Goal: Transaction & Acquisition: Purchase product/service

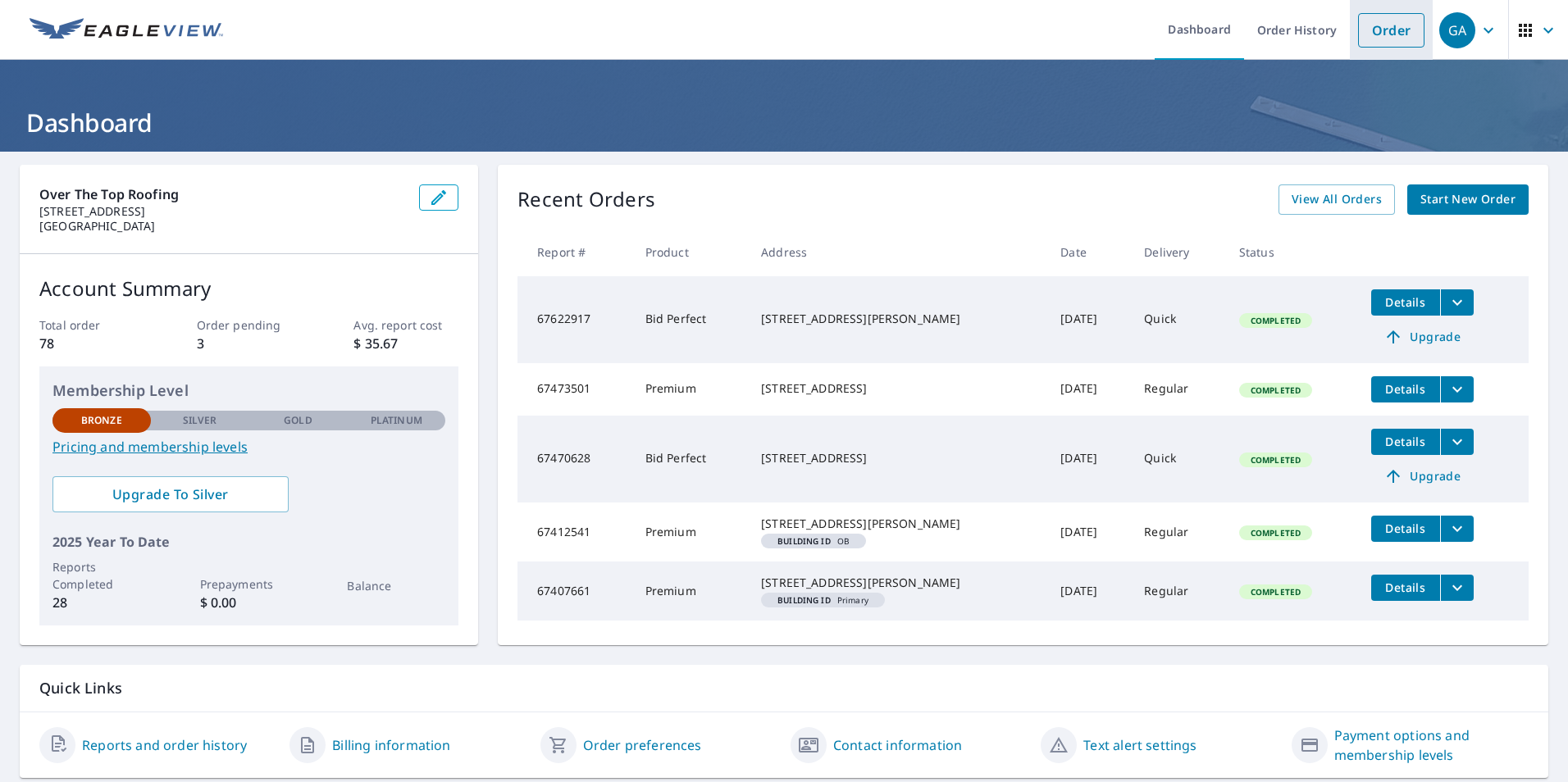
click at [1382, 23] on link "Order" at bounding box center [1391, 30] width 66 height 34
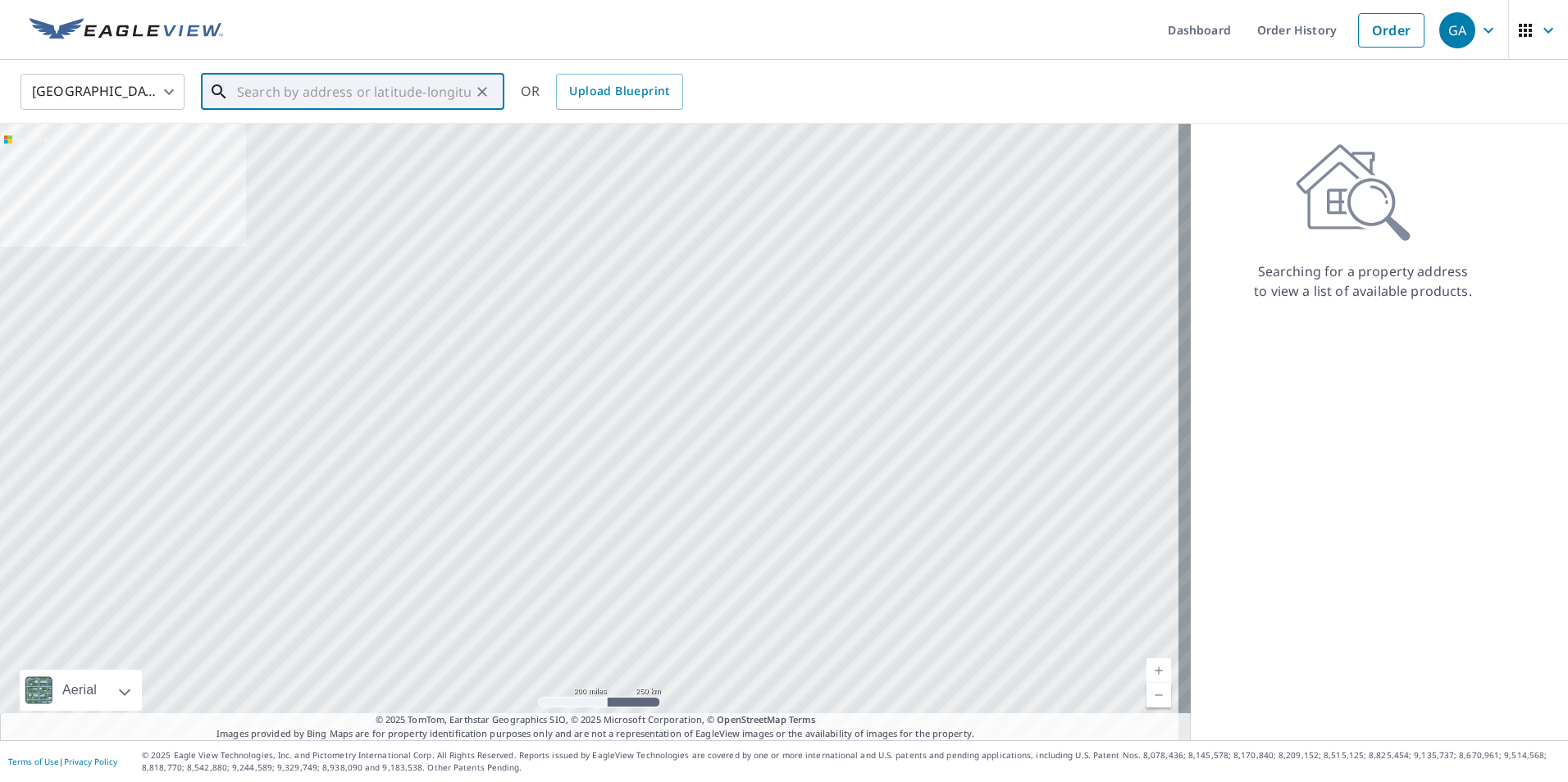
click at [290, 94] on input "text" at bounding box center [354, 92] width 234 height 46
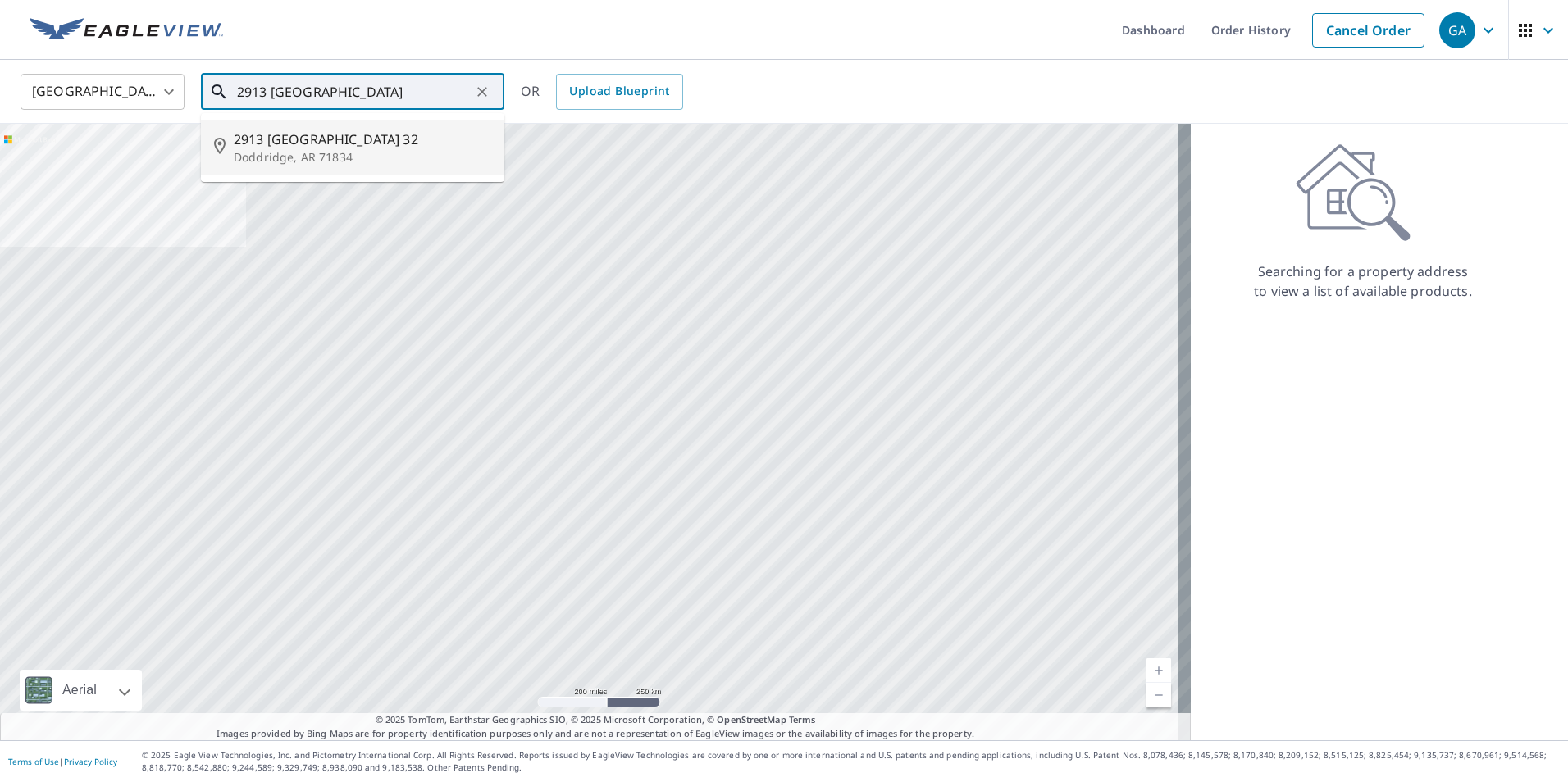
click at [335, 141] on span "2913 [GEOGRAPHIC_DATA] 32" at bounding box center [362, 139] width 257 height 19
type input "[STREET_ADDRESS]"
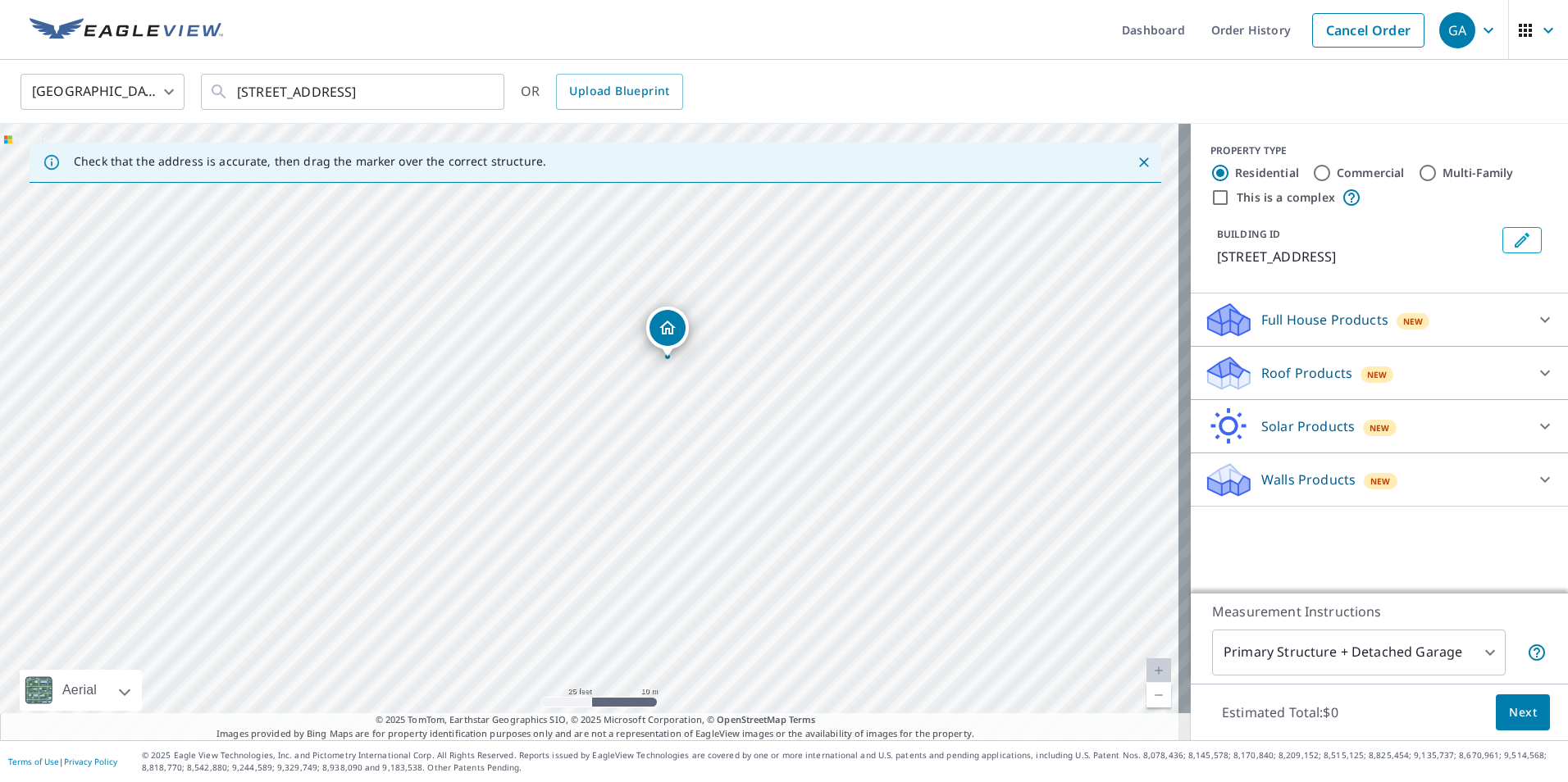
drag, startPoint x: 638, startPoint y: 431, endPoint x: 730, endPoint y: 394, distance: 99.2
click at [730, 394] on div "[STREET_ADDRESS]" at bounding box center [596, 432] width 1191 height 617
drag, startPoint x: 722, startPoint y: 372, endPoint x: 660, endPoint y: 453, distance: 102.0
click at [661, 453] on div "[STREET_ADDRESS]" at bounding box center [596, 432] width 1191 height 617
drag, startPoint x: 704, startPoint y: 487, endPoint x: 673, endPoint y: 495, distance: 32.0
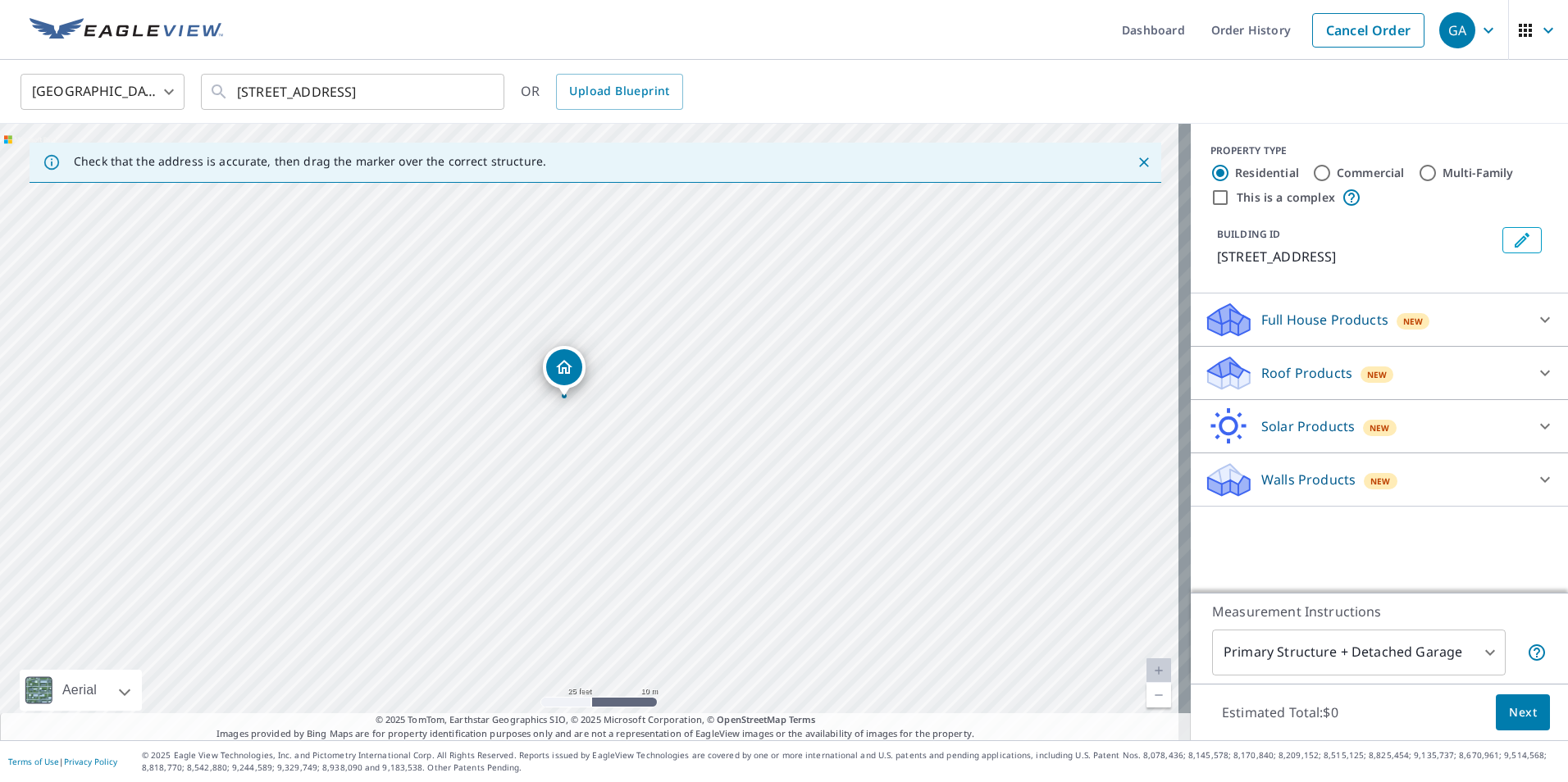
click at [673, 495] on div "[STREET_ADDRESS]" at bounding box center [596, 432] width 1191 height 617
click at [1535, 383] on icon at bounding box center [1545, 373] width 19 height 19
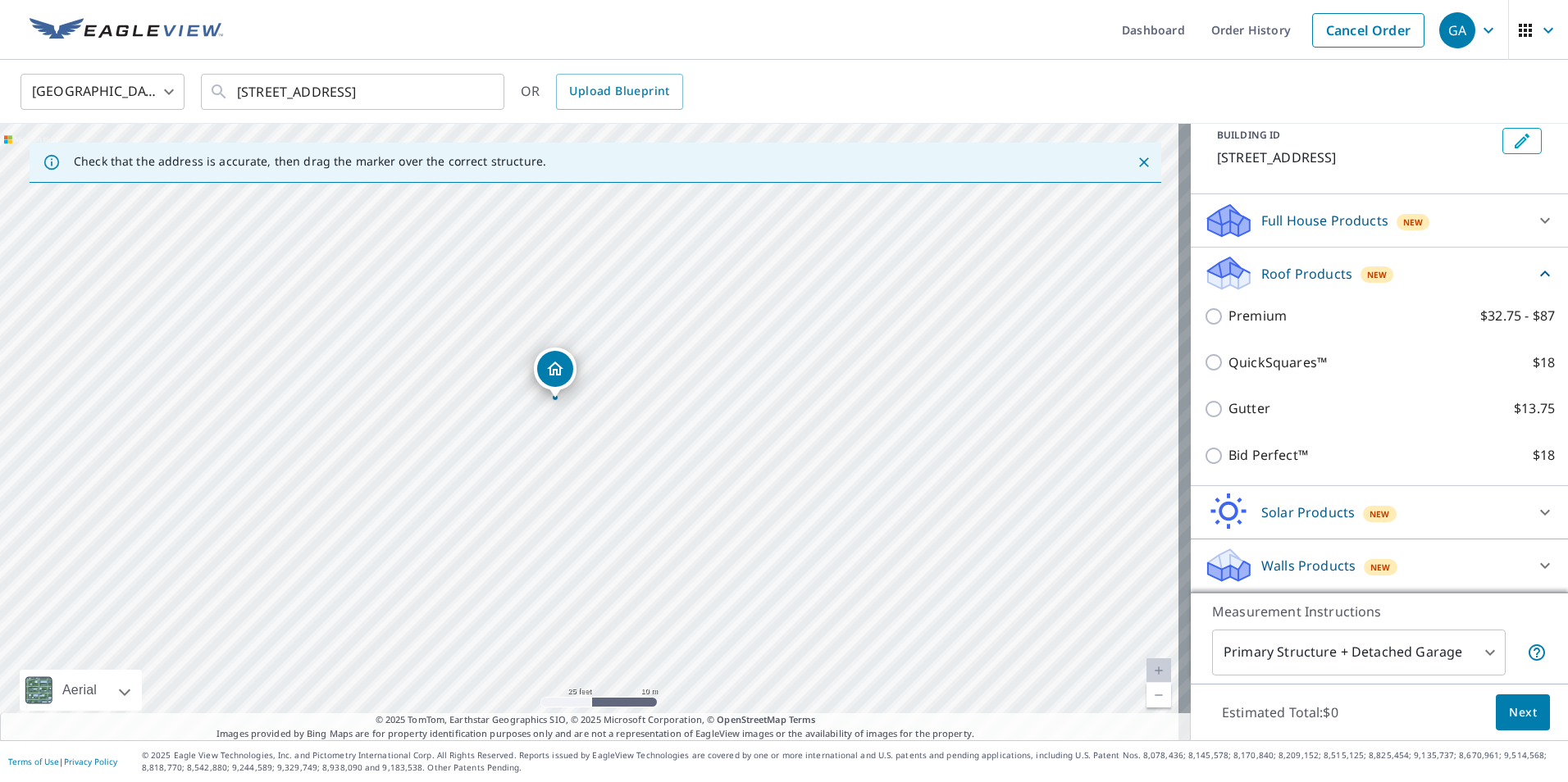
scroll to position [119, 0]
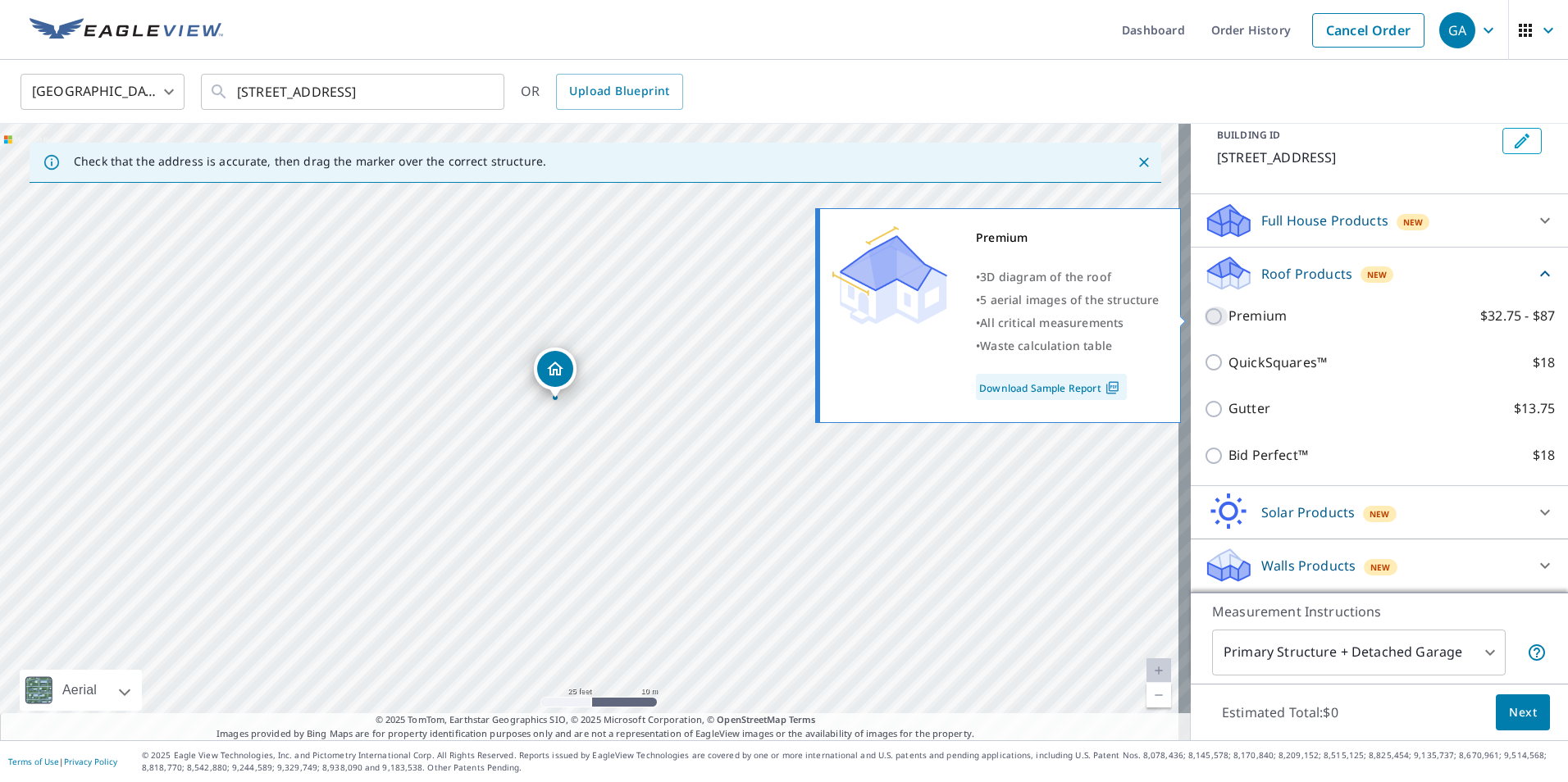
click at [1212, 316] on input "Premium $32.75 - $87" at bounding box center [1216, 317] width 25 height 19
checkbox input "true"
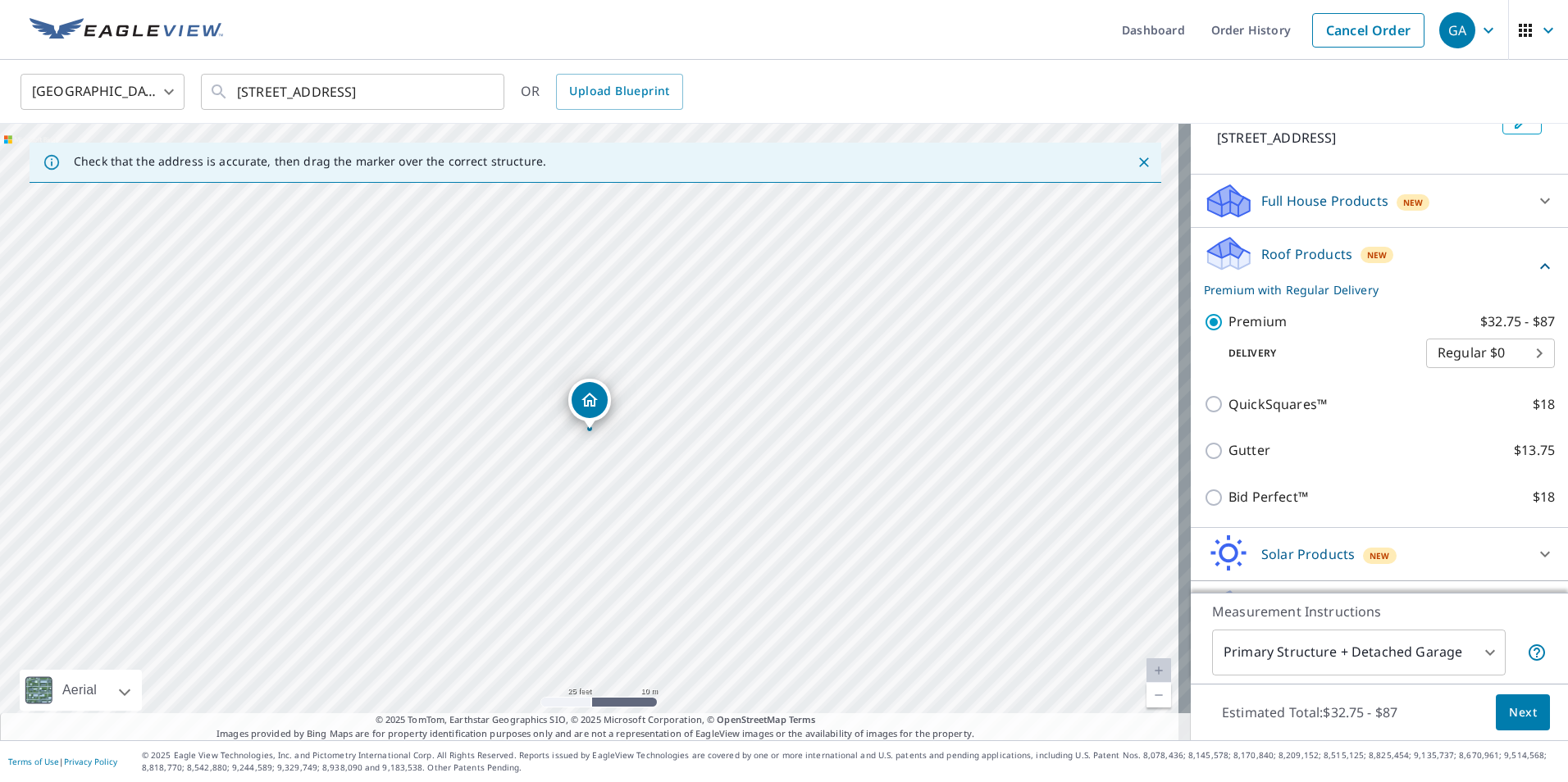
click at [1352, 663] on body "GA GA Dashboard Order History Cancel Order GA [GEOGRAPHIC_DATA] [GEOGRAPHIC_DAT…" at bounding box center [784, 391] width 1568 height 782
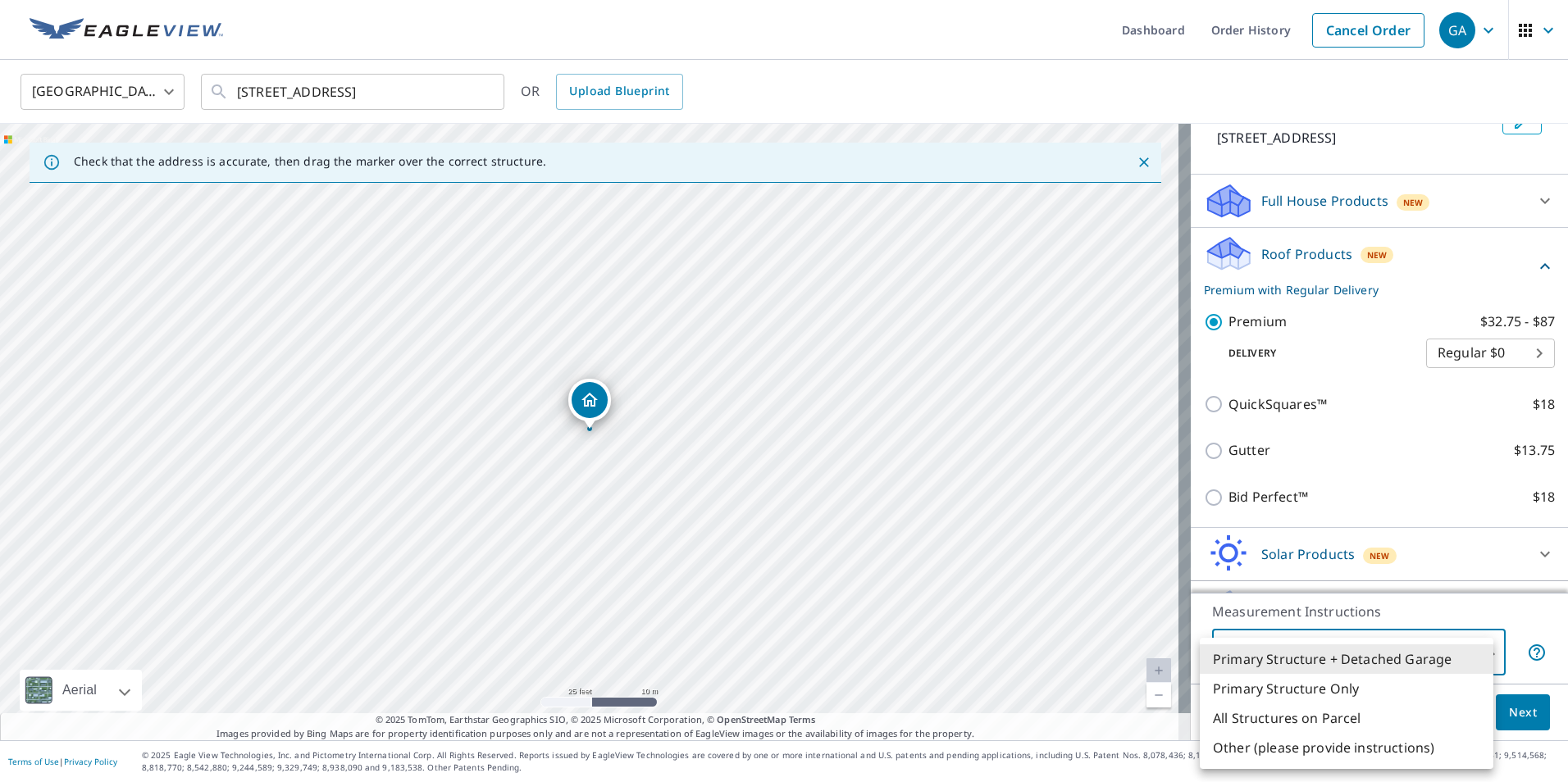
click at [1297, 690] on li "Primary Structure Only" at bounding box center [1347, 688] width 294 height 29
type input "2"
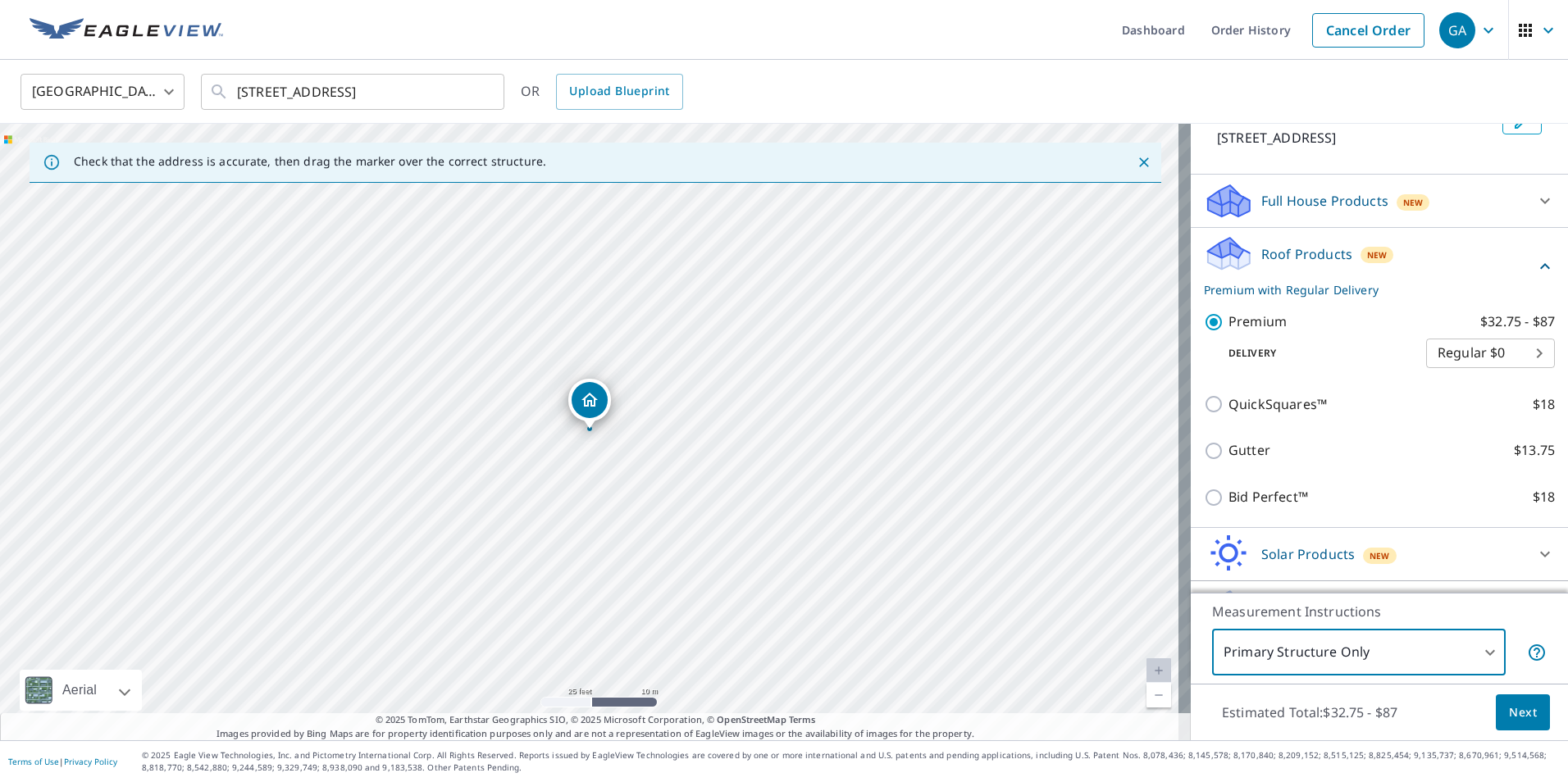
click at [1526, 721] on button "Next" at bounding box center [1522, 713] width 54 height 37
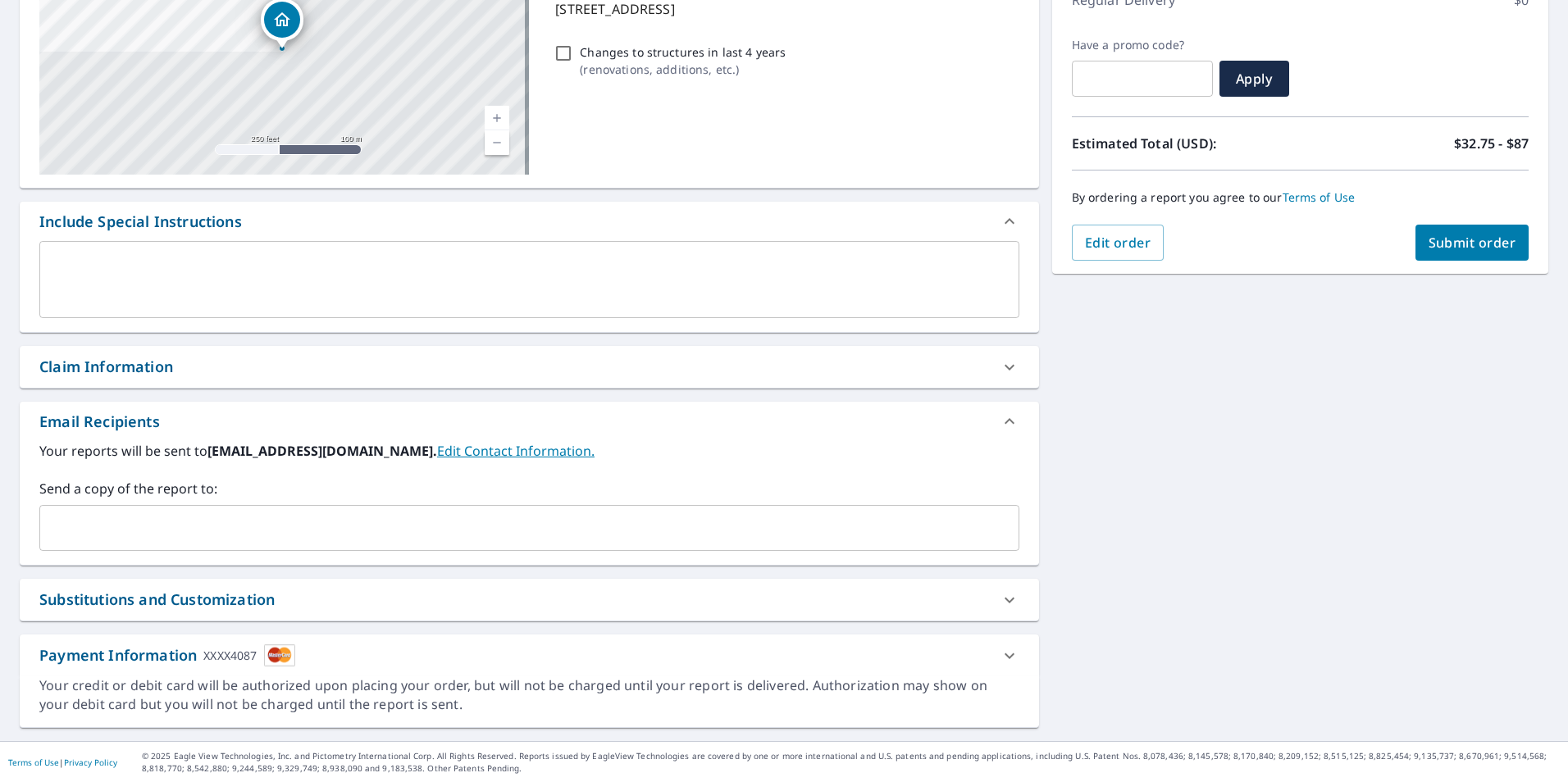
scroll to position [250, 0]
click at [1451, 252] on button "Submit order" at bounding box center [1472, 242] width 114 height 36
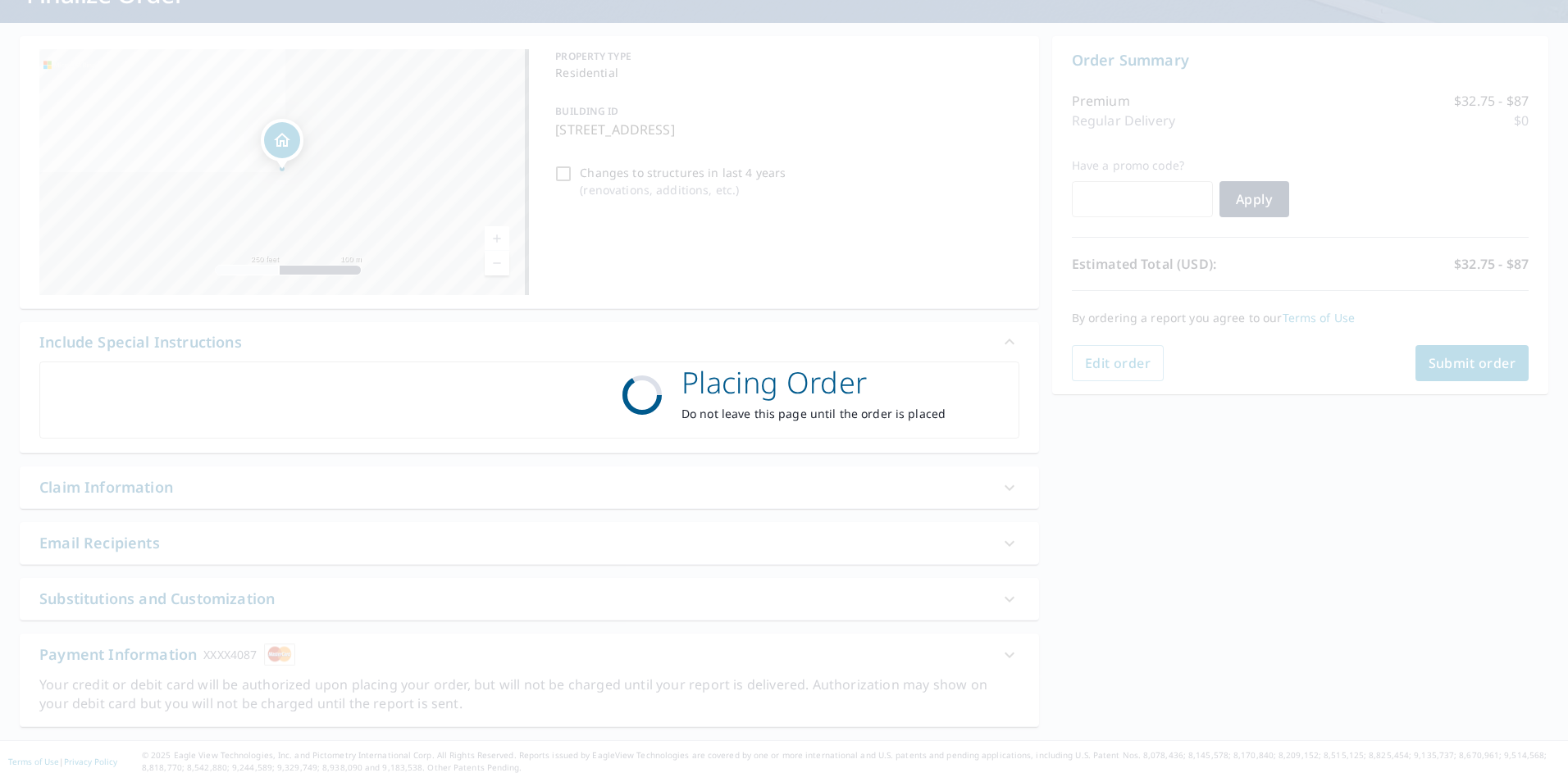
scroll to position [128, 0]
